Goal: Information Seeking & Learning: Learn about a topic

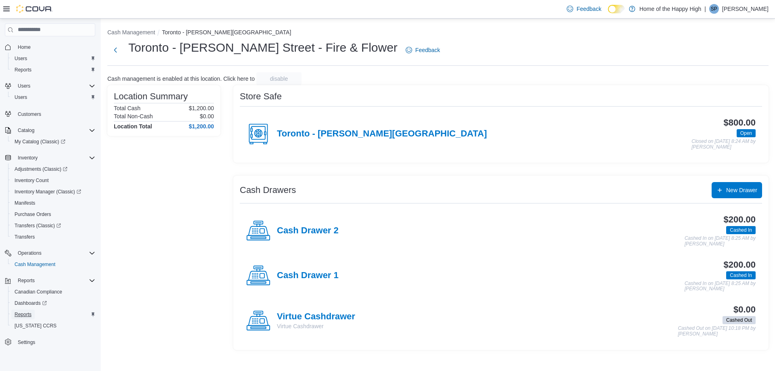
click at [25, 312] on span "Reports" at bounding box center [23, 314] width 17 height 6
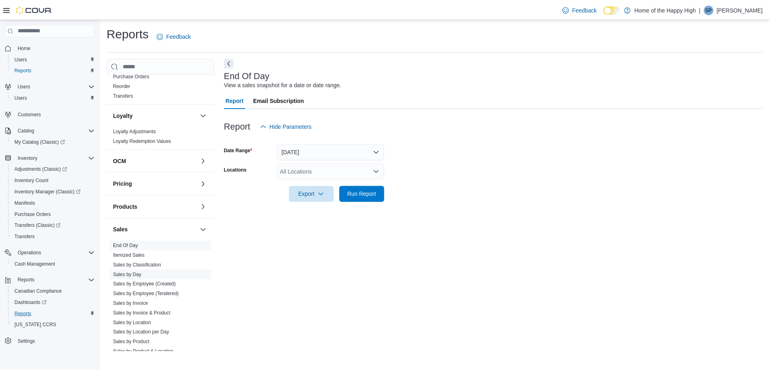
scroll to position [323, 0]
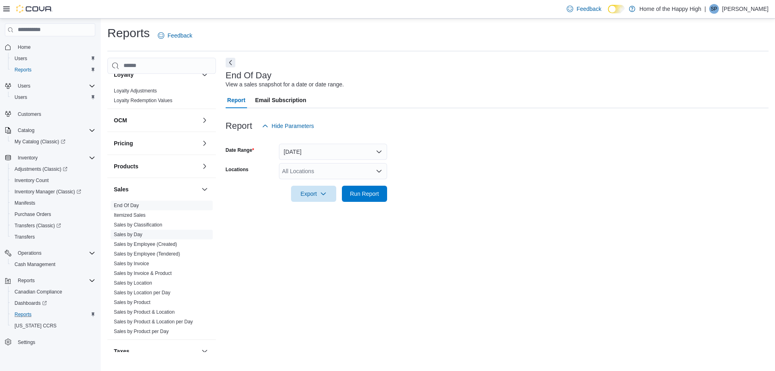
click at [141, 233] on link "Sales by Day" at bounding box center [128, 235] width 29 height 6
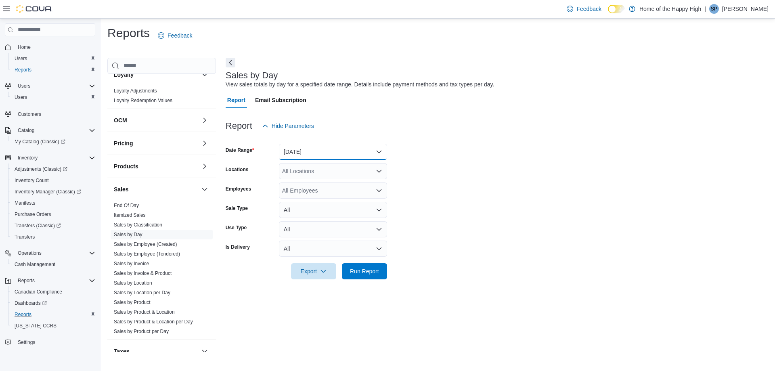
click at [368, 154] on button "[DATE]" at bounding box center [333, 152] width 108 height 16
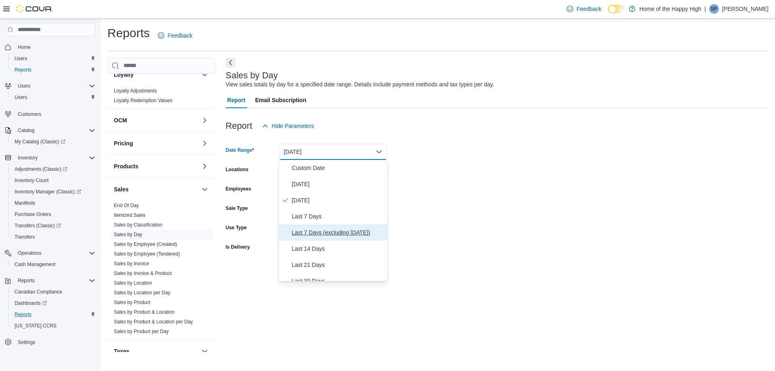
click at [338, 233] on span "Last 7 Days (excluding [DATE])" at bounding box center [338, 233] width 92 height 10
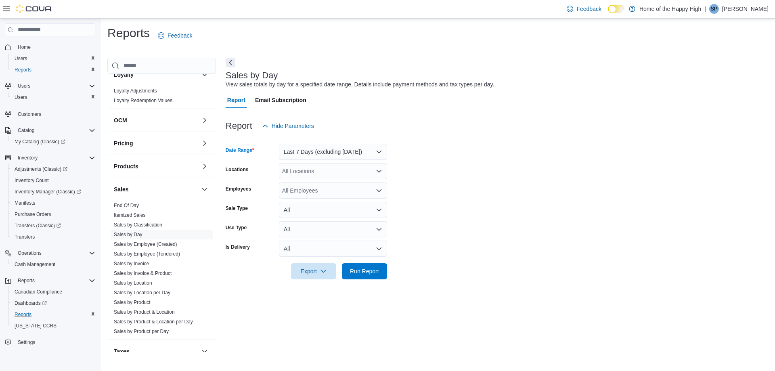
click at [337, 174] on div "All Locations" at bounding box center [333, 171] width 108 height 16
type input "***"
click at [357, 184] on span "Toronto - [PERSON_NAME] Street - Fire & Flower" at bounding box center [376, 185] width 126 height 8
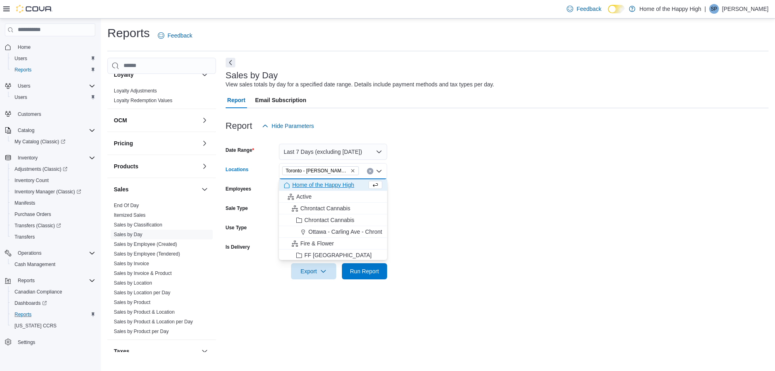
click at [495, 204] on form "Date Range Last 7 Days (excluding [DATE]) Locations [GEOGRAPHIC_DATA] - [PERSON…" at bounding box center [497, 206] width 543 height 145
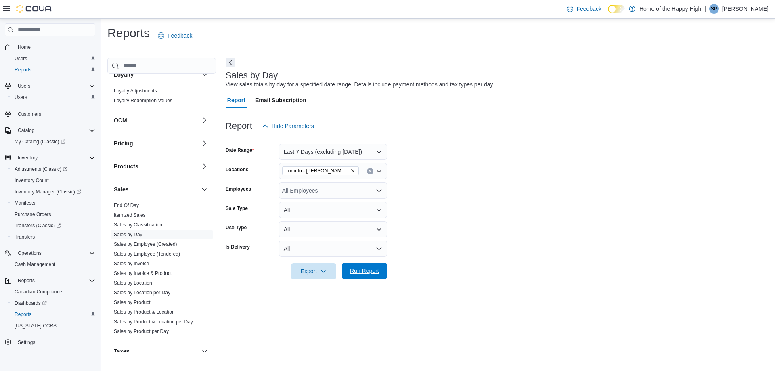
click at [366, 267] on span "Run Report" at bounding box center [364, 271] width 29 height 8
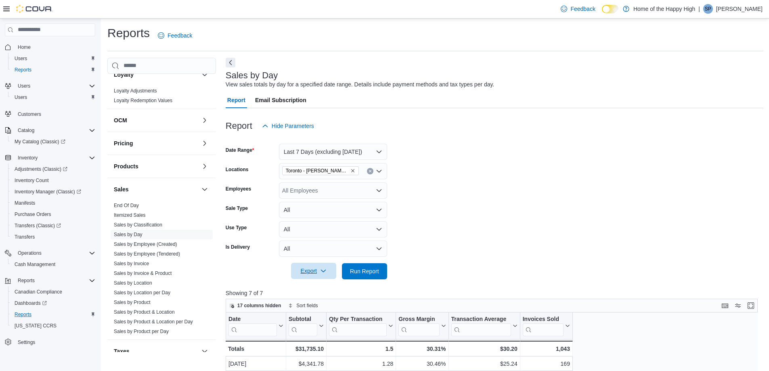
click at [322, 274] on span "Export" at bounding box center [314, 271] width 36 height 16
click at [318, 306] on span "Export to Csv" at bounding box center [314, 303] width 36 height 6
